Goal: Use online tool/utility: Utilize a website feature to perform a specific function

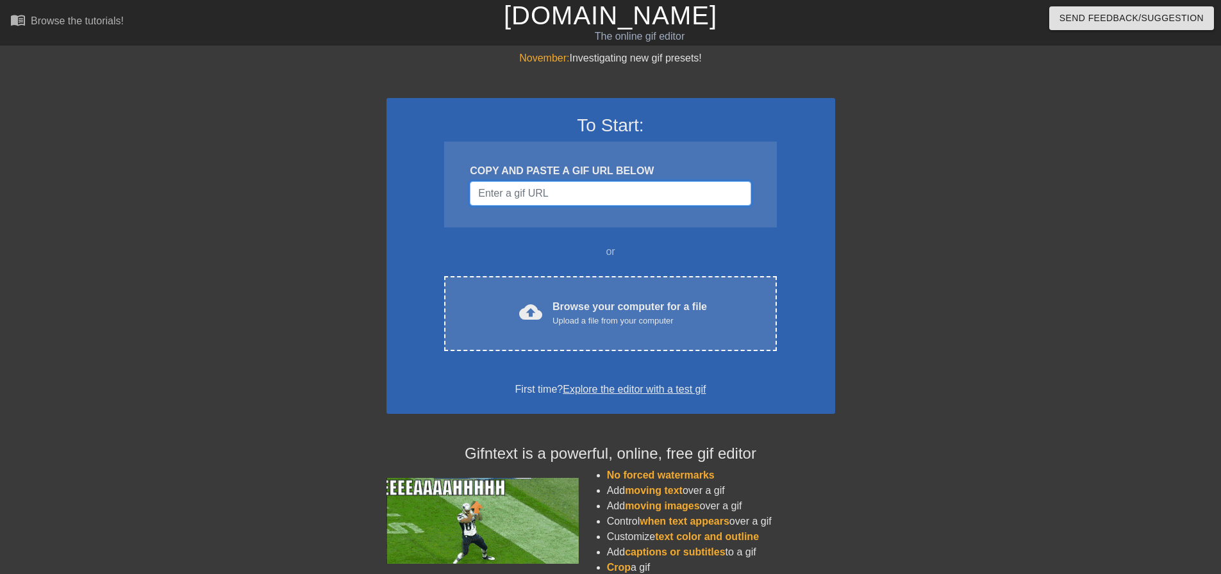
click at [612, 199] on input "Username" at bounding box center [610, 193] width 281 height 24
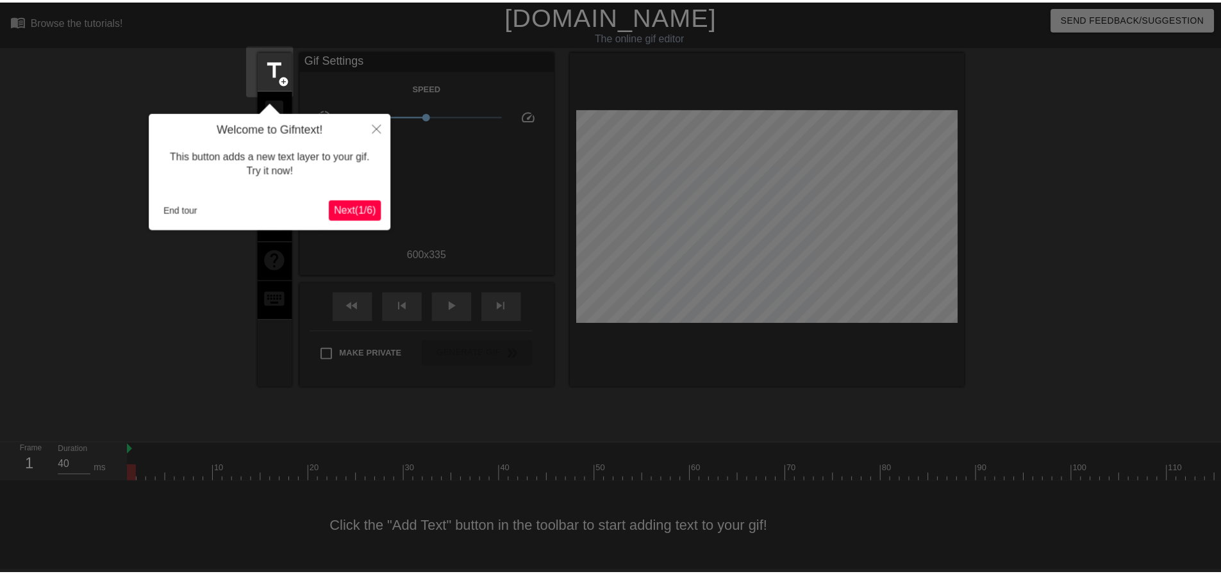
scroll to position [6, 0]
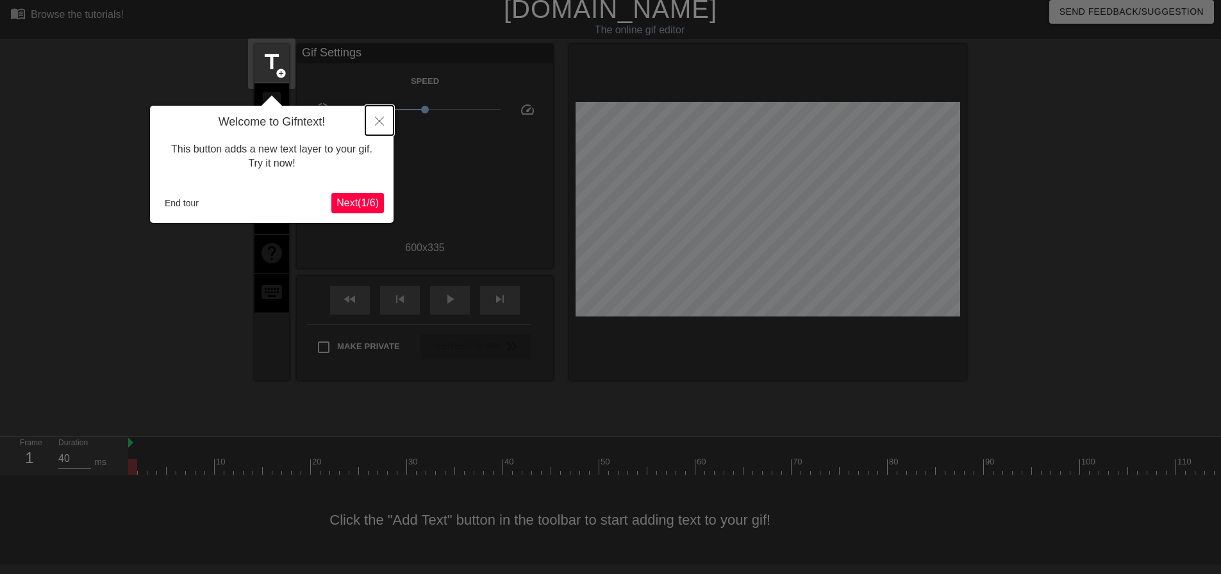
click at [379, 119] on icon "Close" at bounding box center [379, 121] width 9 height 9
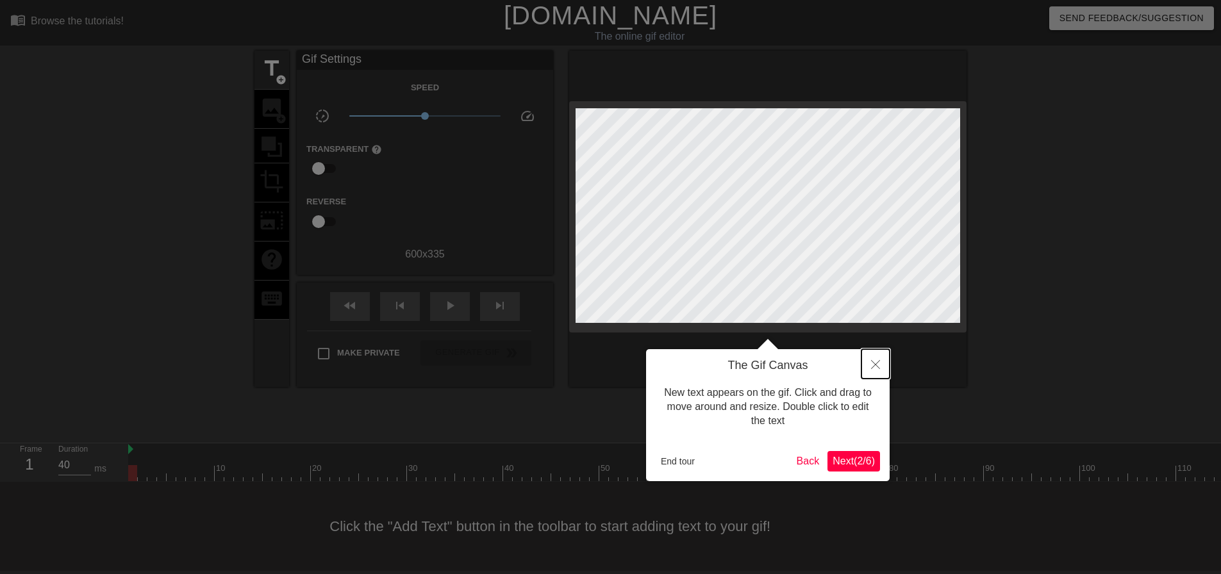
click at [876, 365] on icon "Close" at bounding box center [875, 364] width 9 height 9
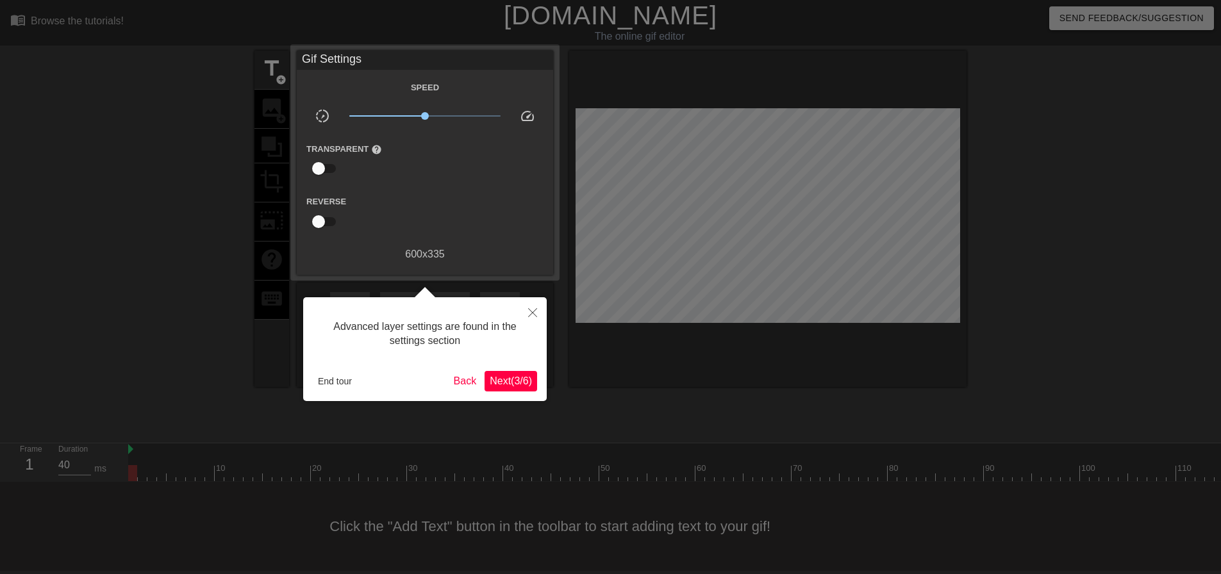
scroll to position [6, 0]
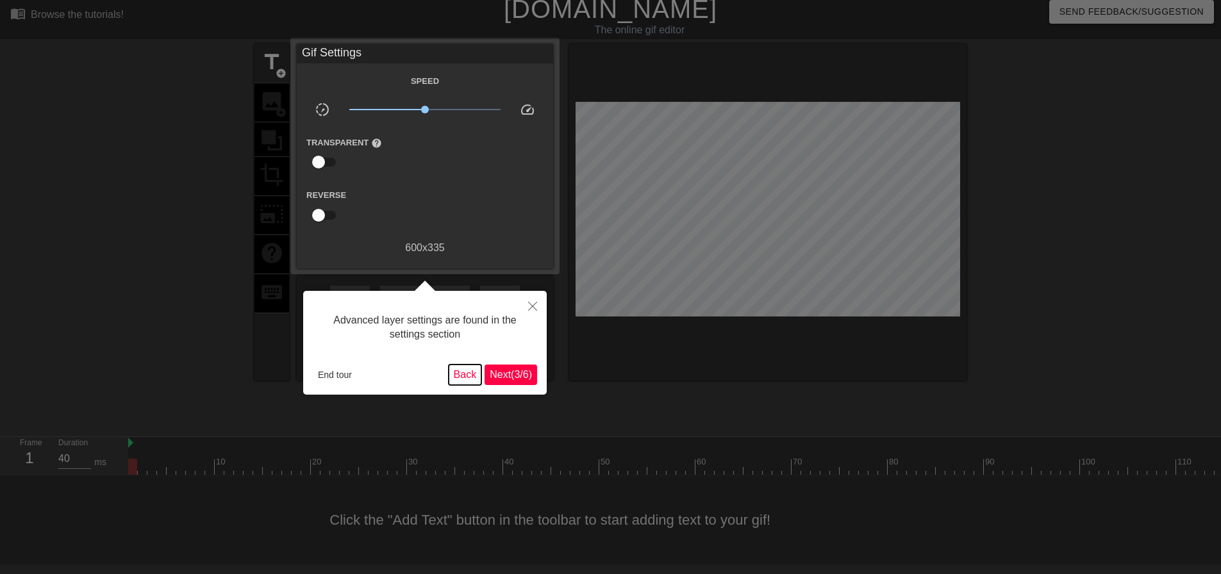
click at [465, 378] on button "Back" at bounding box center [465, 375] width 33 height 21
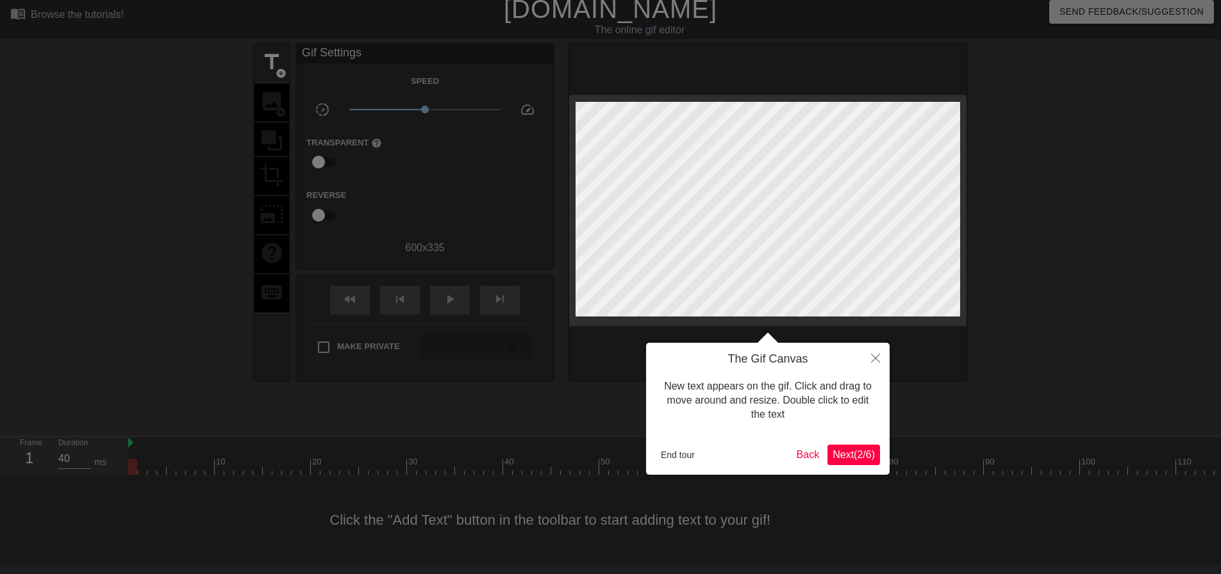
scroll to position [0, 0]
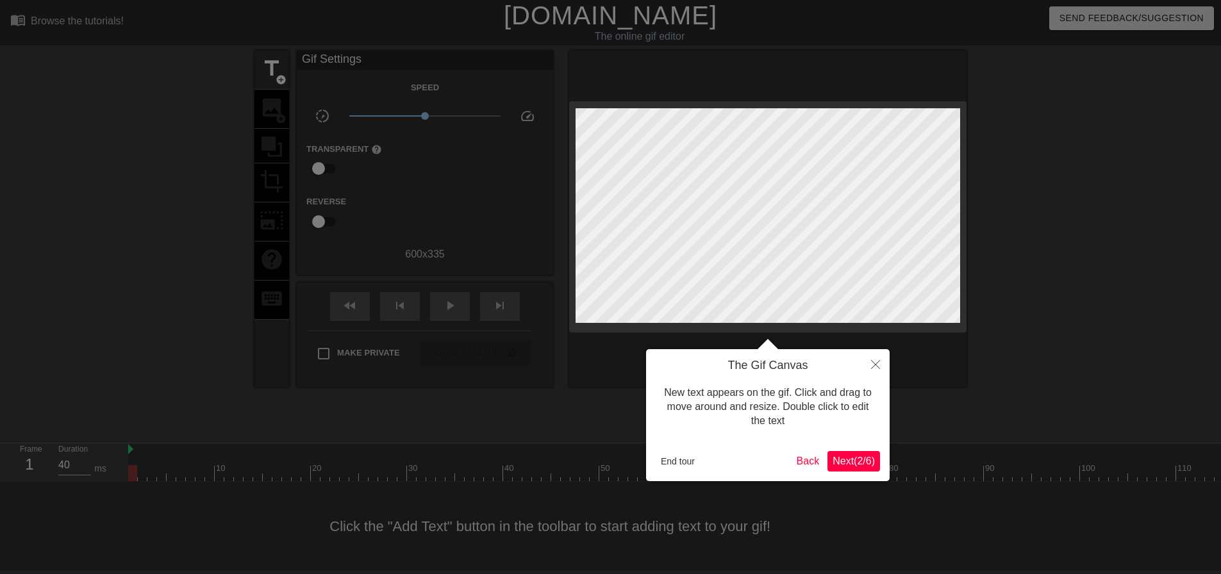
click at [865, 456] on span "Next ( 2 / 6 )" at bounding box center [854, 461] width 42 height 11
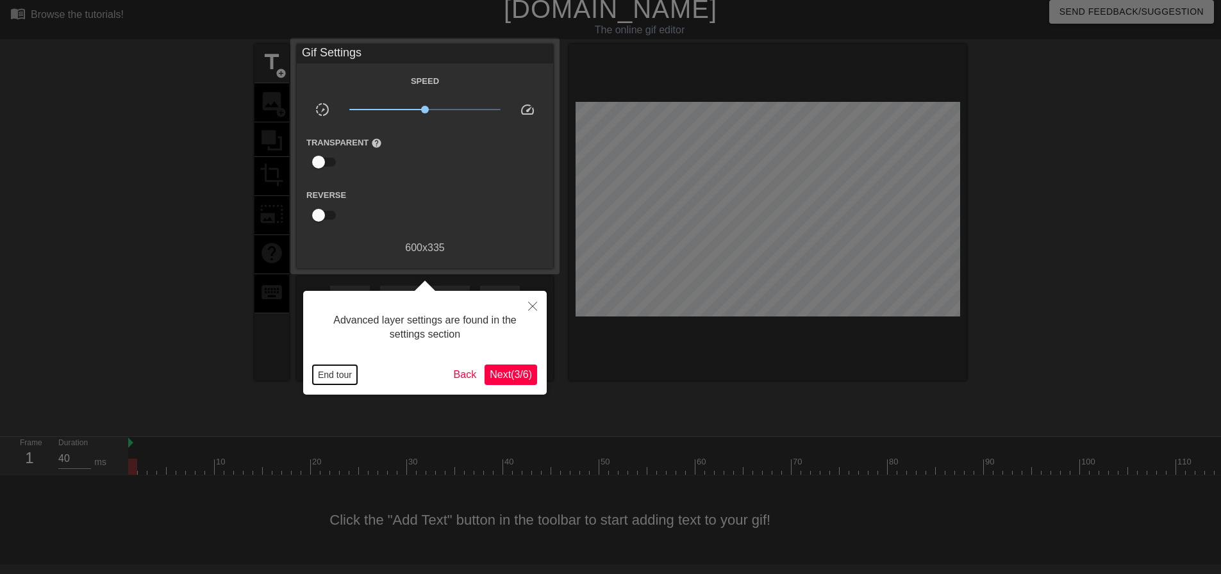
click at [335, 372] on button "End tour" at bounding box center [335, 374] width 44 height 19
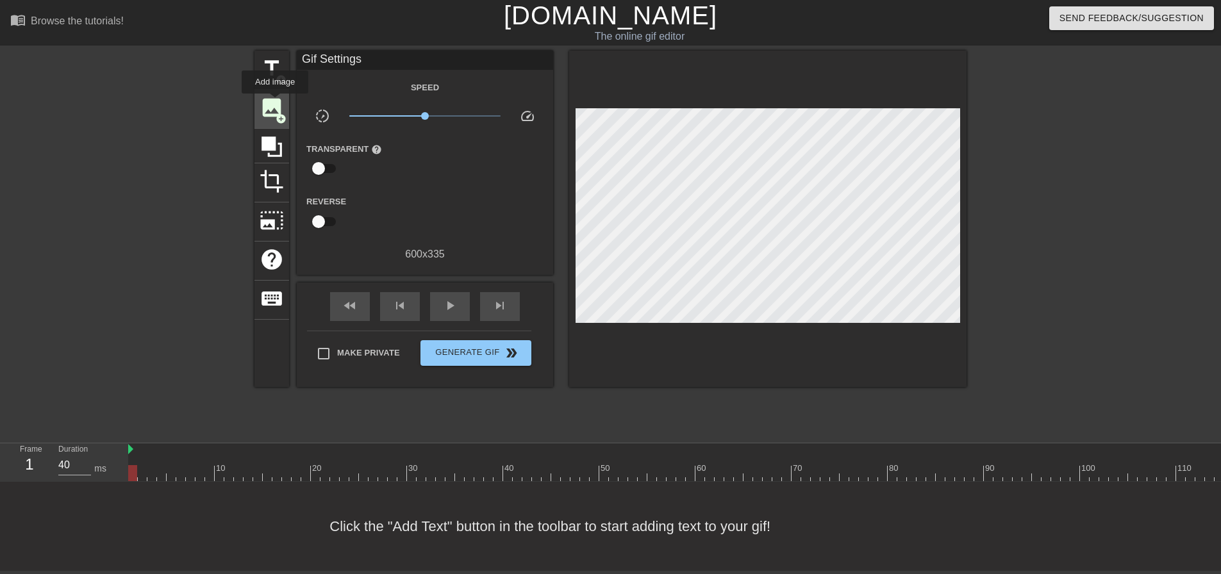
click at [275, 101] on span "image" at bounding box center [272, 108] width 24 height 24
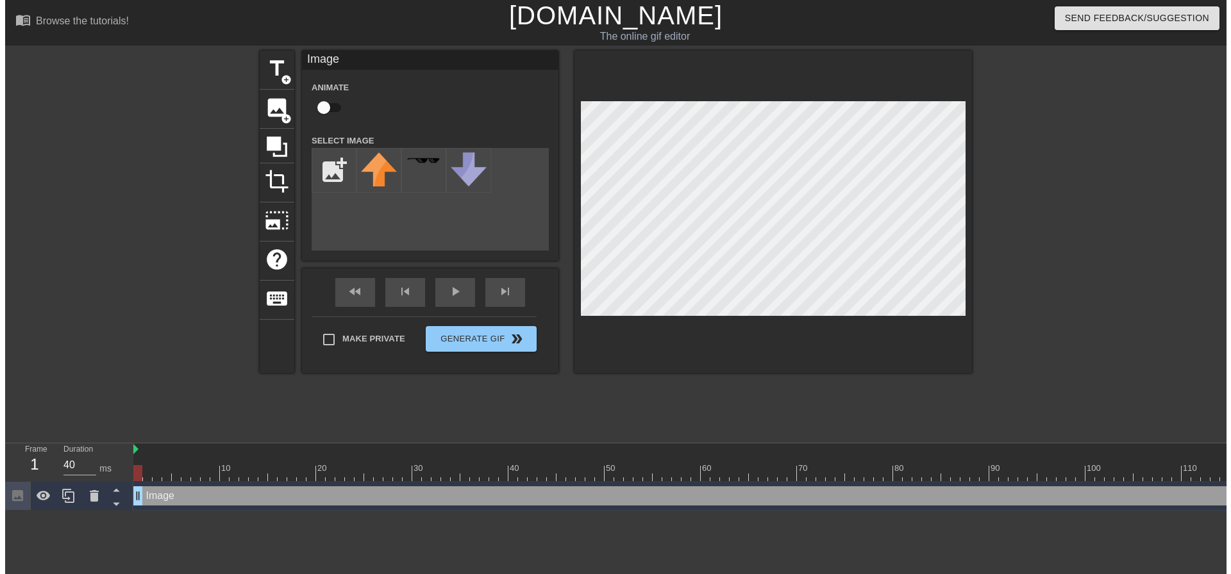
scroll to position [0, 0]
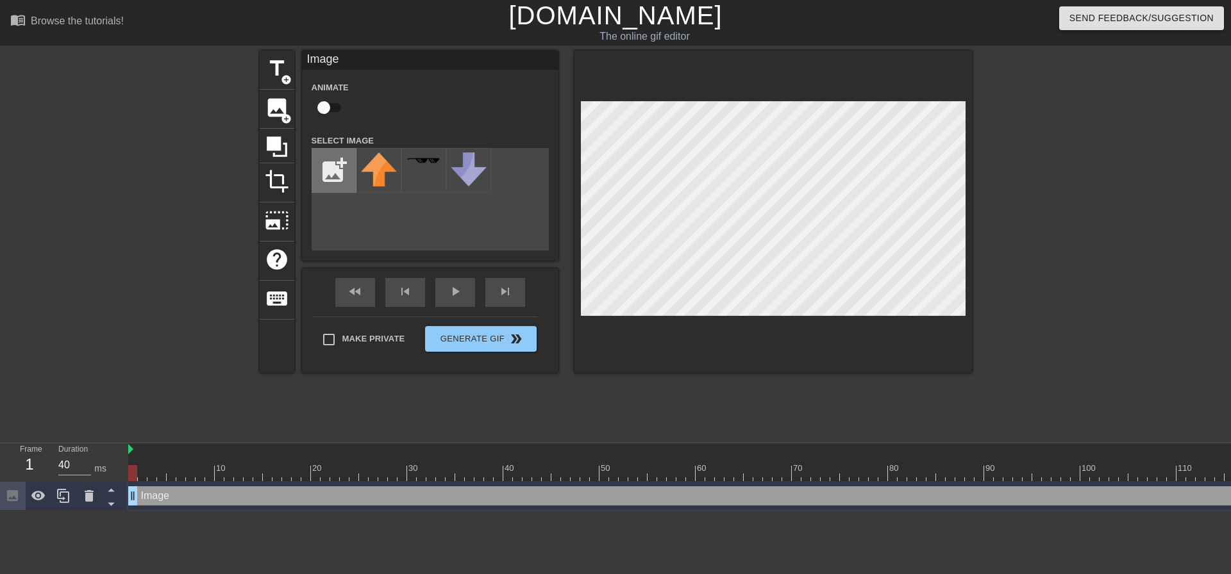
click at [322, 169] on input "file" at bounding box center [334, 171] width 44 height 44
type input "C:\fakepath\purepng.com-black-high-quality-bootbootsfootweargenuinehigh-quality…"
click at [614, 451] on div "menu_book Browse the tutorials! [DOMAIN_NAME] The online gif editor Send Feedba…" at bounding box center [615, 255] width 1231 height 511
click at [383, 169] on img at bounding box center [379, 171] width 36 height 36
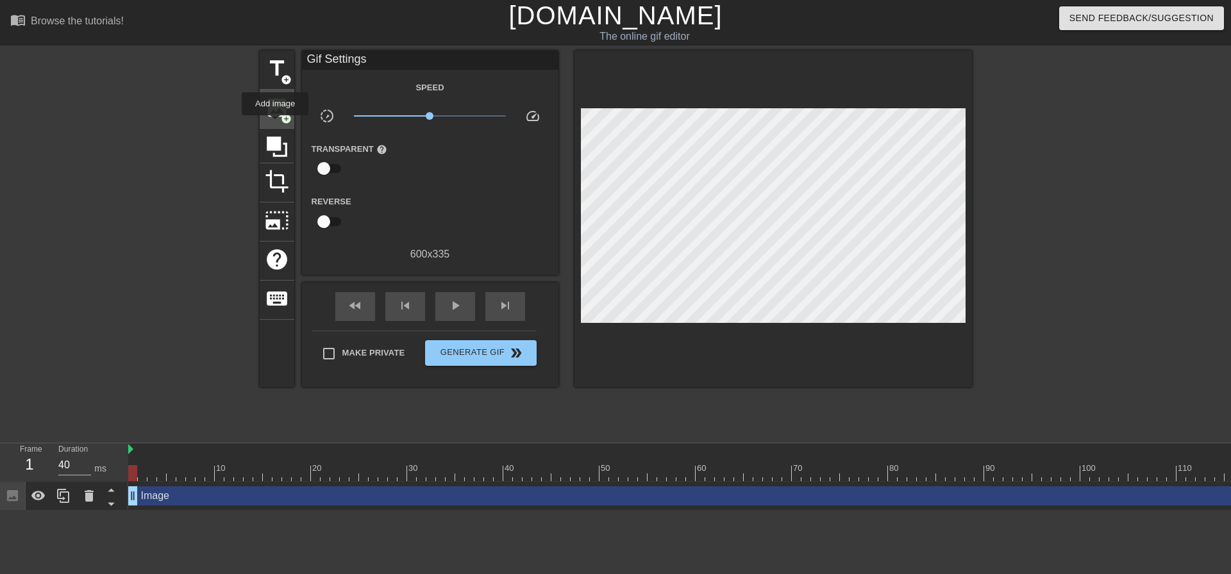
click at [275, 119] on div "image add_circle" at bounding box center [277, 109] width 35 height 39
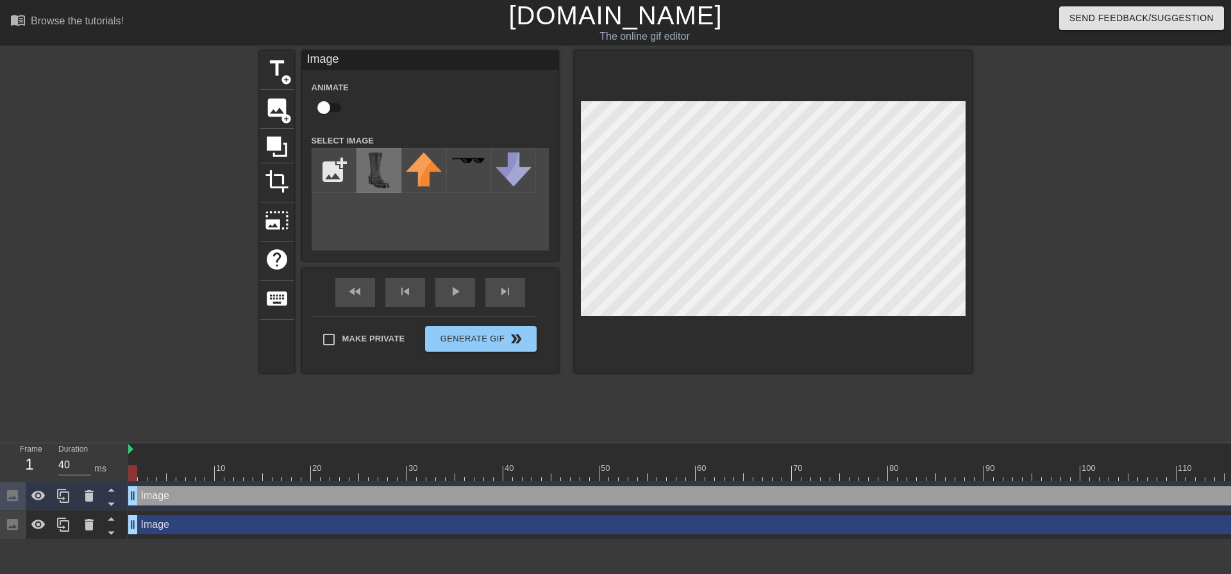
click at [375, 169] on img at bounding box center [379, 171] width 36 height 36
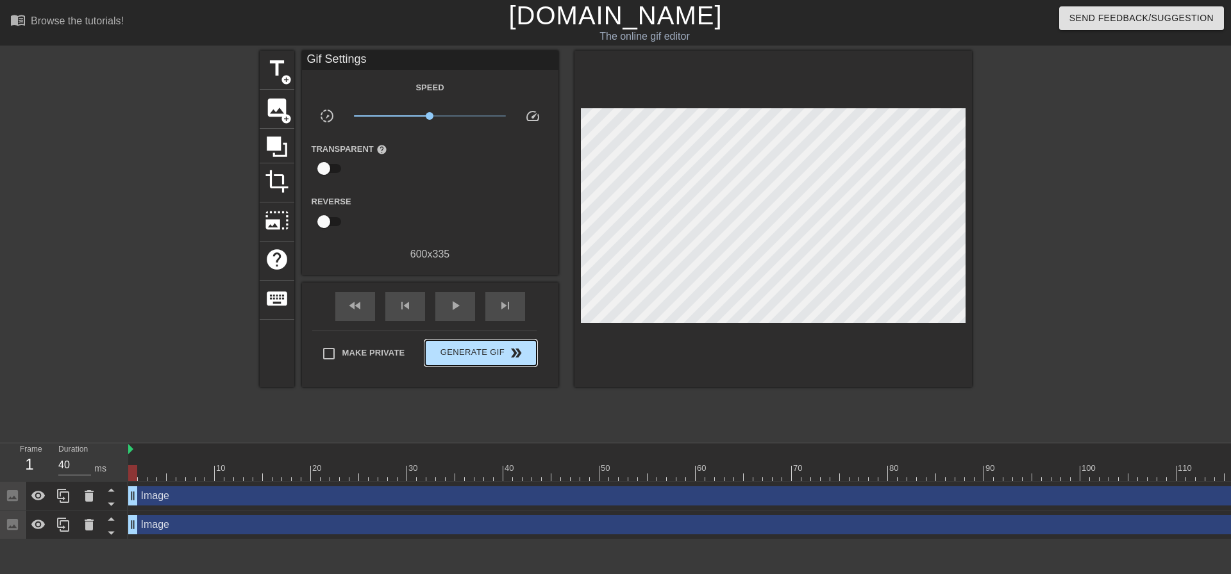
click at [520, 331] on div "Make Private Generate Gif double_arrow" at bounding box center [424, 356] width 224 height 51
drag, startPoint x: 133, startPoint y: 475, endPoint x: 2, endPoint y: 462, distance: 131.4
click at [3, 462] on div "Frame 1 Duration 40 ms 10 20 30 40 50 60 70 80 90 100 110 120 130 140 150" at bounding box center [615, 492] width 1231 height 96
click at [465, 356] on span "Generate Gif double_arrow" at bounding box center [480, 353] width 101 height 15
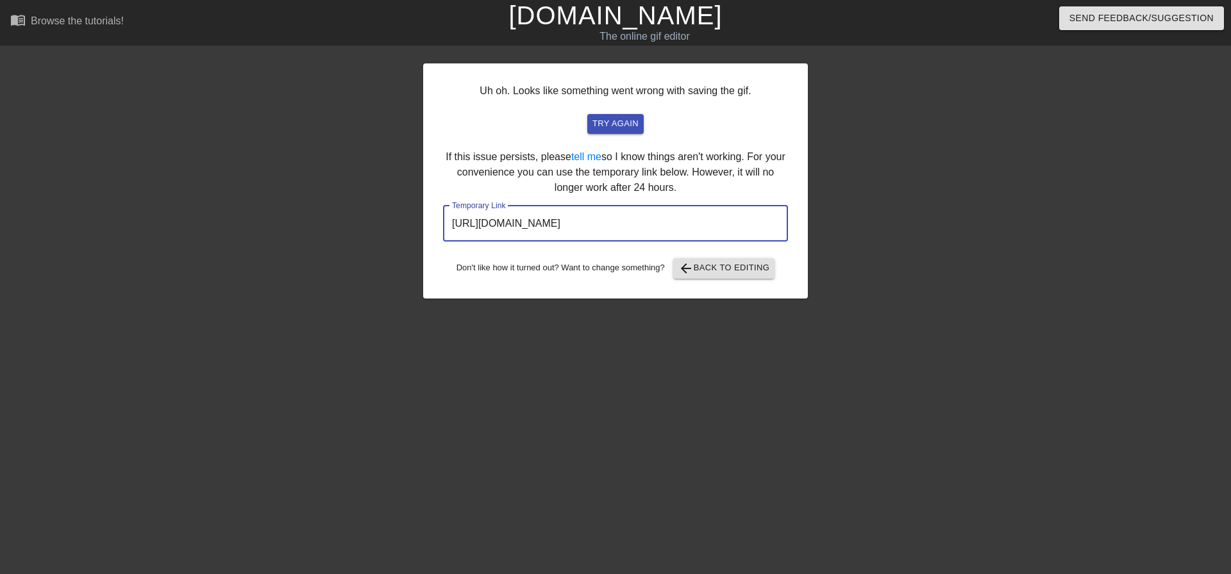
drag, startPoint x: 728, startPoint y: 228, endPoint x: 426, endPoint y: 232, distance: 302.6
click at [426, 232] on div "Uh oh. Looks like something went wrong with saving the gif. try again If this i…" at bounding box center [615, 180] width 385 height 235
click at [623, 119] on span "try again" at bounding box center [615, 124] width 46 height 15
